Goal: Check status: Check status

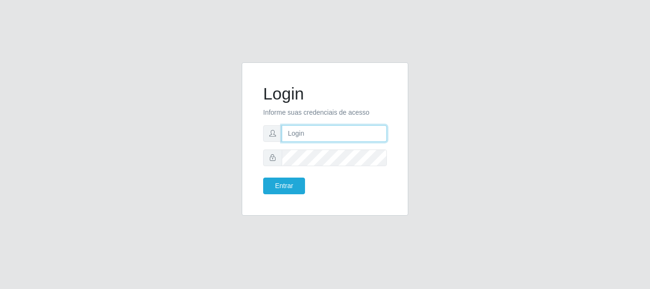
click at [321, 137] on input "text" at bounding box center [334, 133] width 105 height 17
type input "[EMAIL_ADDRESS][DOMAIN_NAME]"
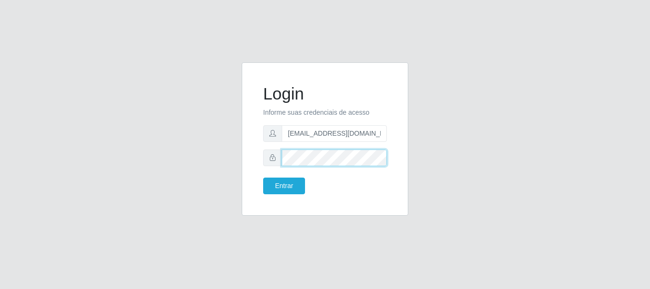
click at [263, 177] on button "Entrar" at bounding box center [284, 185] width 42 height 17
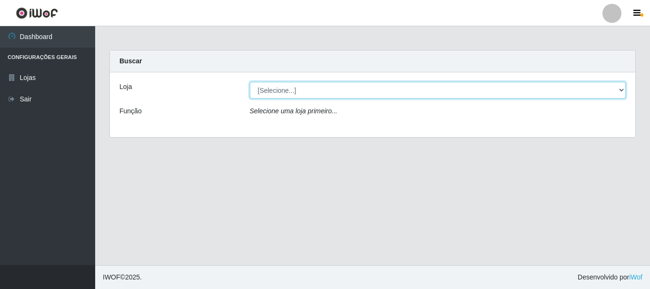
click at [538, 88] on select "[Selecione...] Queiroz Atacadão - [GEOGRAPHIC_DATA]" at bounding box center [438, 90] width 376 height 17
select select "464"
click at [250, 82] on select "[Selecione...] Queiroz Atacadão - [GEOGRAPHIC_DATA]" at bounding box center [438, 90] width 376 height 17
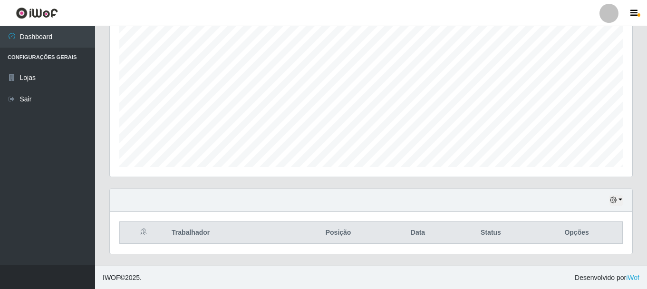
scroll to position [174, 0]
click at [619, 196] on button "button" at bounding box center [616, 199] width 13 height 11
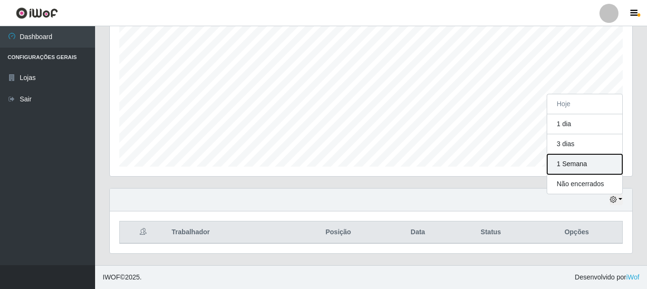
click at [593, 168] on button "1 Semana" at bounding box center [585, 164] width 75 height 20
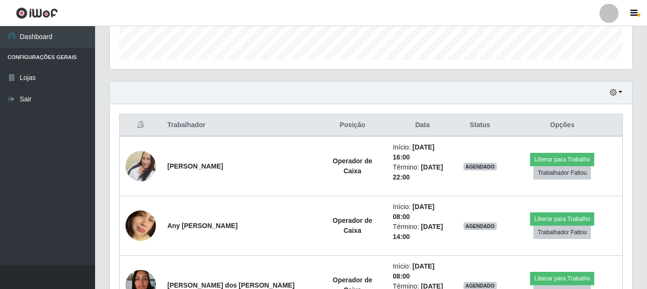
scroll to position [264, 0]
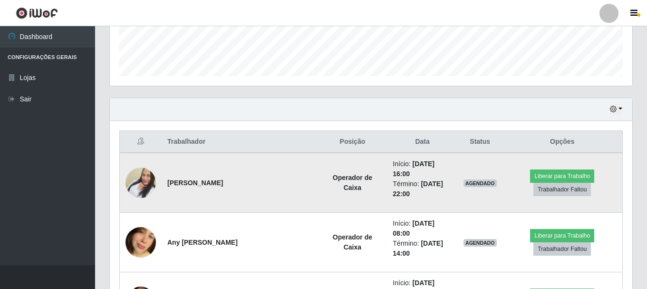
click at [140, 171] on img at bounding box center [141, 183] width 30 height 54
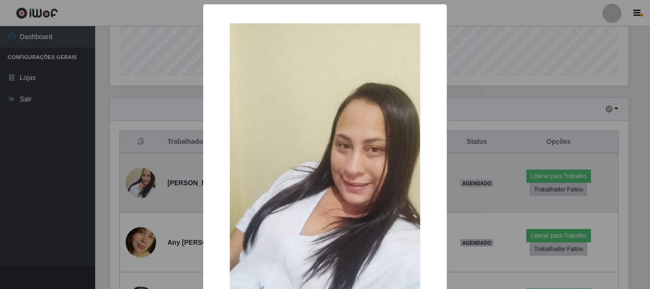
click at [140, 171] on div "× OK Cancel" at bounding box center [325, 144] width 650 height 289
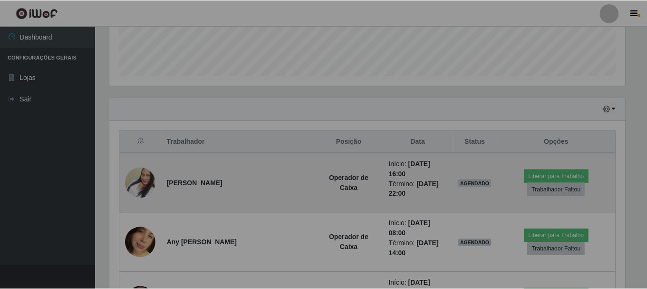
scroll to position [197, 523]
